Goal: Check status

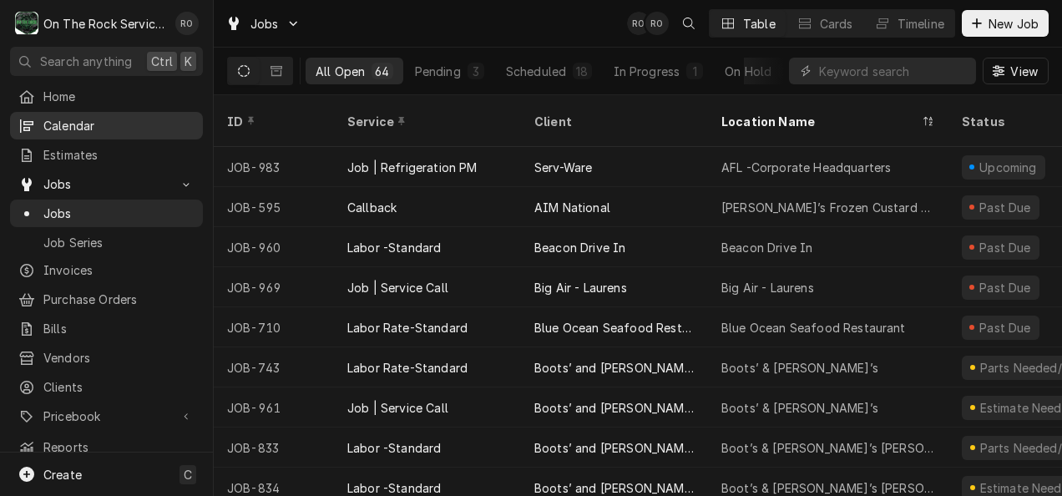
click at [59, 117] on span "Calendar" at bounding box center [118, 126] width 151 height 18
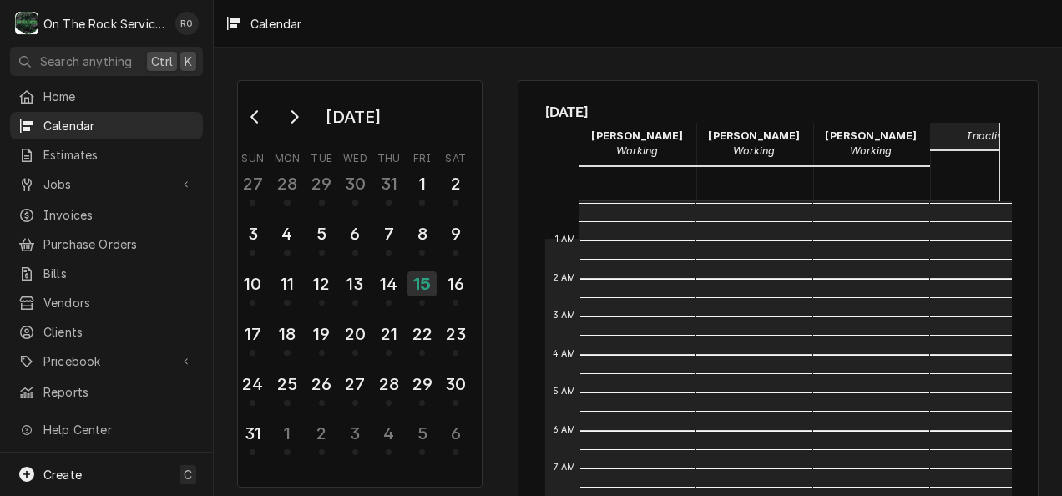
scroll to position [304, 0]
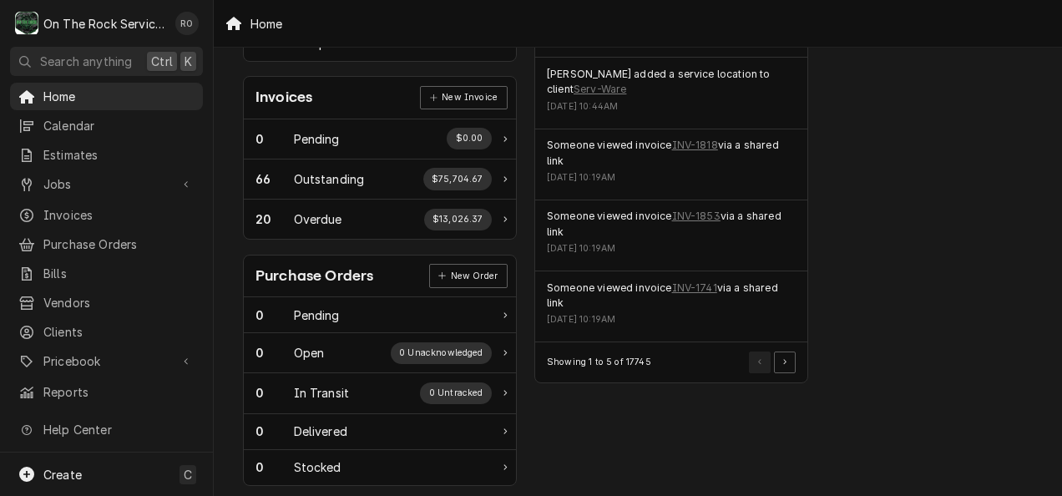
scroll to position [476, 0]
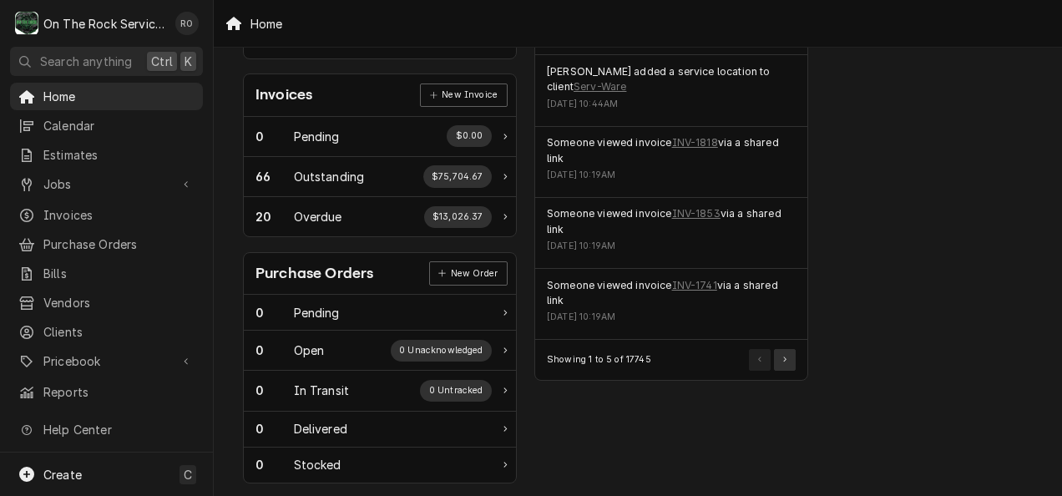
click at [789, 349] on button "Pagination Controls" at bounding box center [785, 360] width 22 height 22
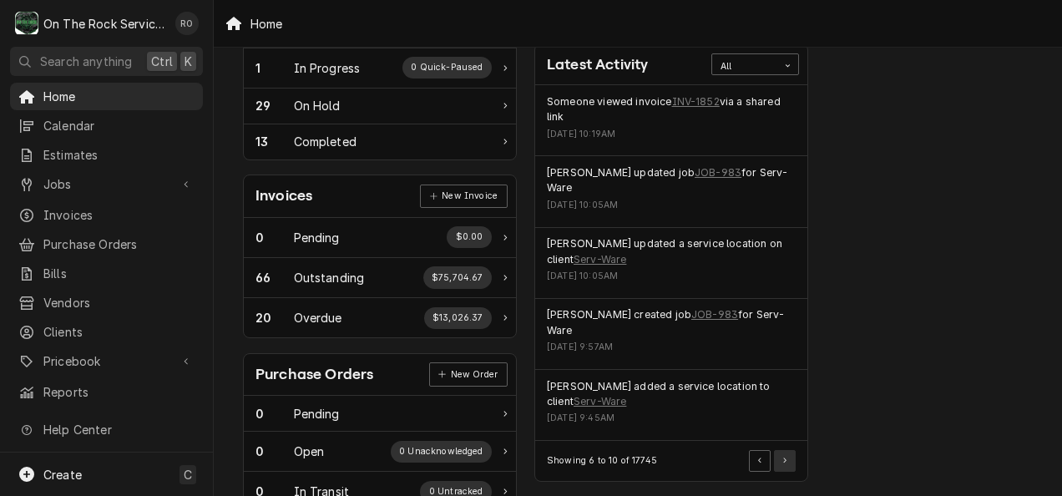
scroll to position [384, 0]
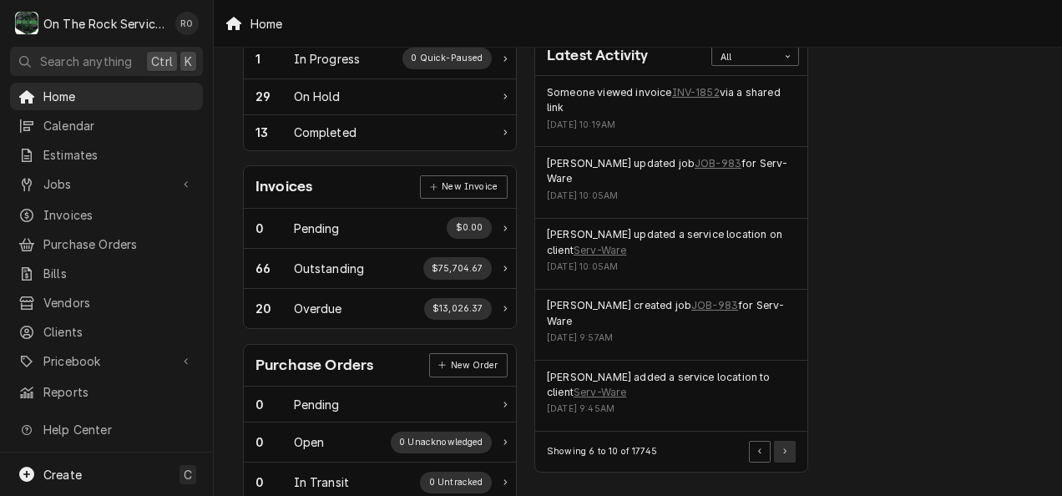
click at [783, 448] on icon "Pagination Controls" at bounding box center [784, 451] width 3 height 6
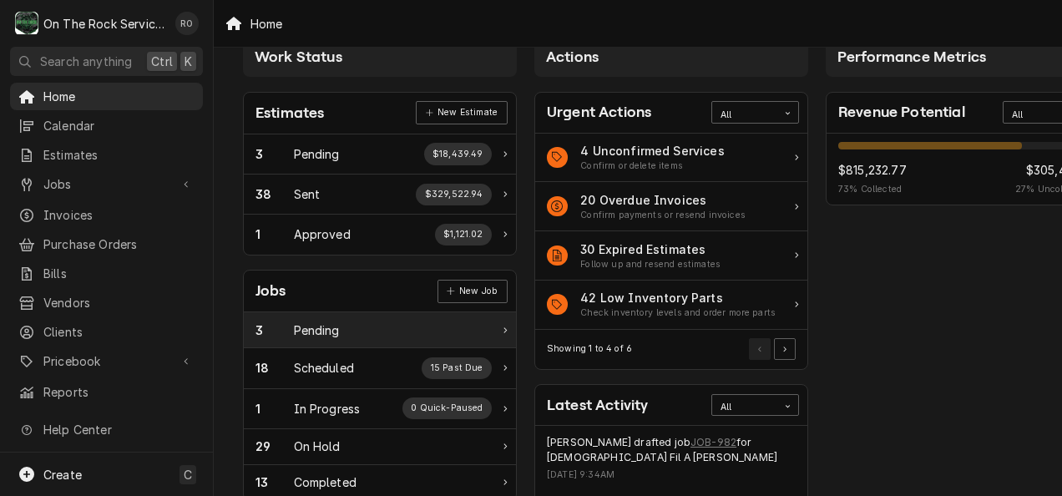
scroll to position [0, 0]
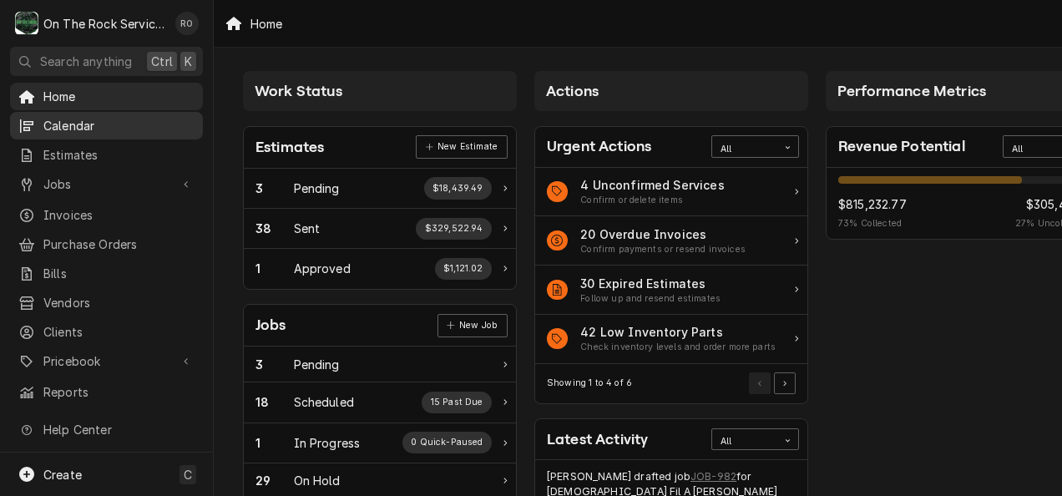
click at [78, 120] on span "Calendar" at bounding box center [118, 126] width 151 height 18
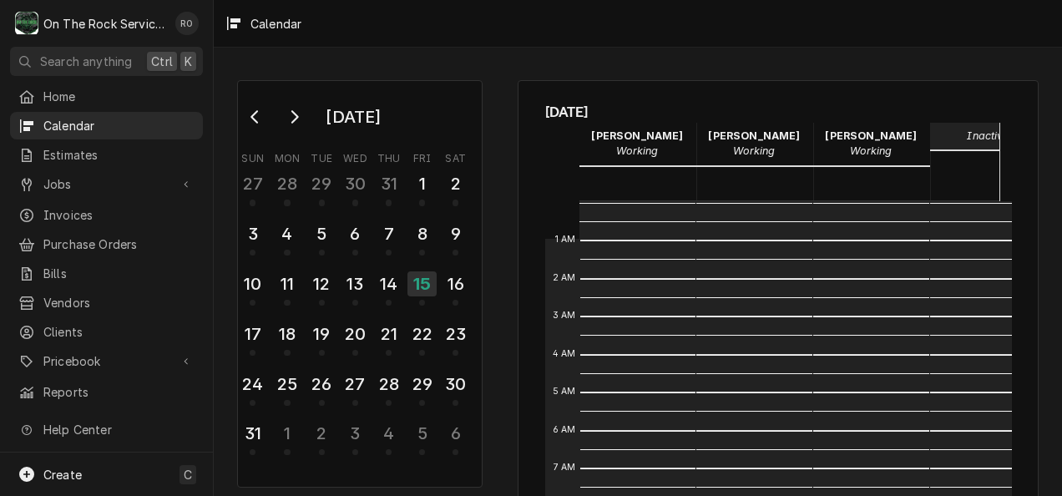
scroll to position [304, 0]
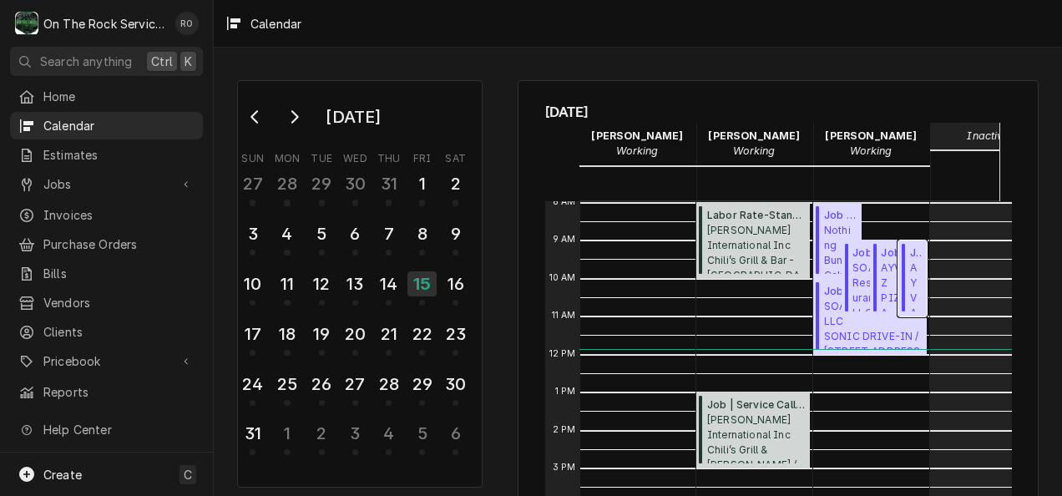
click at [922, 255] on span "Job | Service Call ( Past Due )" at bounding box center [916, 252] width 13 height 15
drag, startPoint x: 484, startPoint y: 56, endPoint x: 523, endPoint y: 65, distance: 40.3
click at [523, 65] on div "August 2025 Sun Mon Tue Wed Thu Fri Sat 27 28 29 30 31 1 2 3 4 5 6 7 8 9 10 11 …" at bounding box center [638, 272] width 848 height 448
click at [499, 62] on div "August 2025 Sun Mon Tue Wed Thu Fri Sat 27 28 29 30 31 1 2 3 4 5 6 7 8 9 10 11 …" at bounding box center [638, 272] width 848 height 448
